Goal: Find specific page/section: Find specific page/section

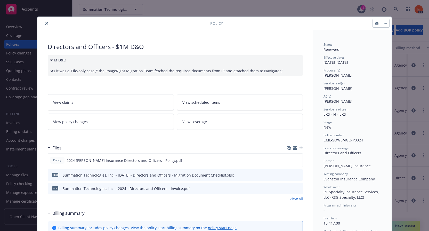
click at [47, 24] on button "close" at bounding box center [47, 23] width 6 height 6
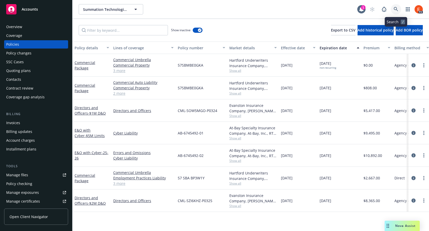
click at [395, 8] on icon at bounding box center [396, 9] width 5 height 5
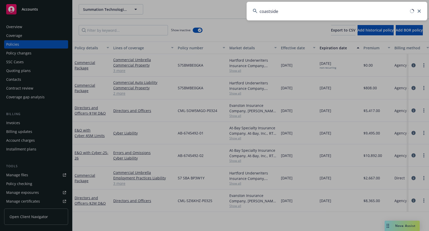
type input "coastside"
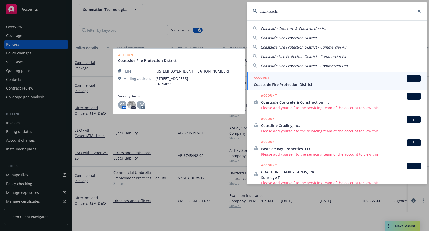
click at [283, 80] on div "ACCOUNT BI" at bounding box center [337, 78] width 167 height 7
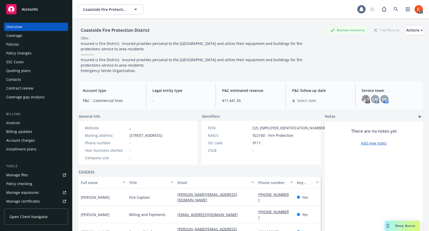
click at [11, 80] on div "Contacts" at bounding box center [13, 79] width 15 height 8
